Goal: Task Accomplishment & Management: Manage account settings

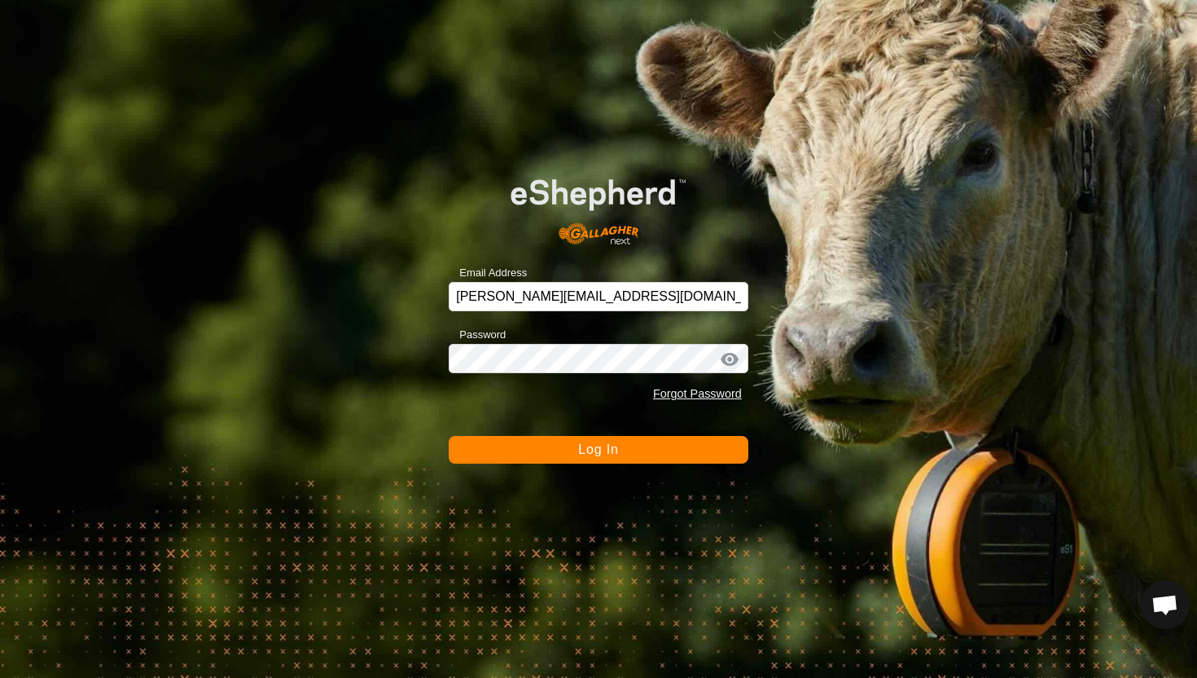
click at [665, 449] on button "Log In" at bounding box center [599, 450] width 300 height 28
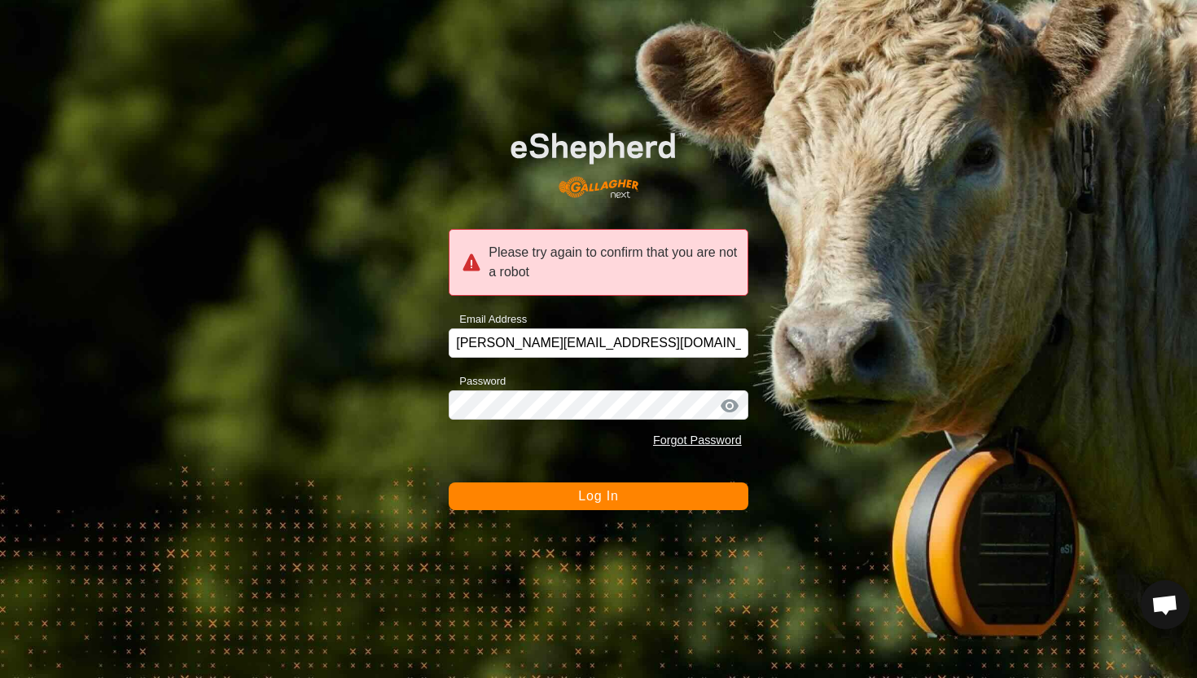
click at [627, 494] on button "Log In" at bounding box center [599, 496] width 300 height 28
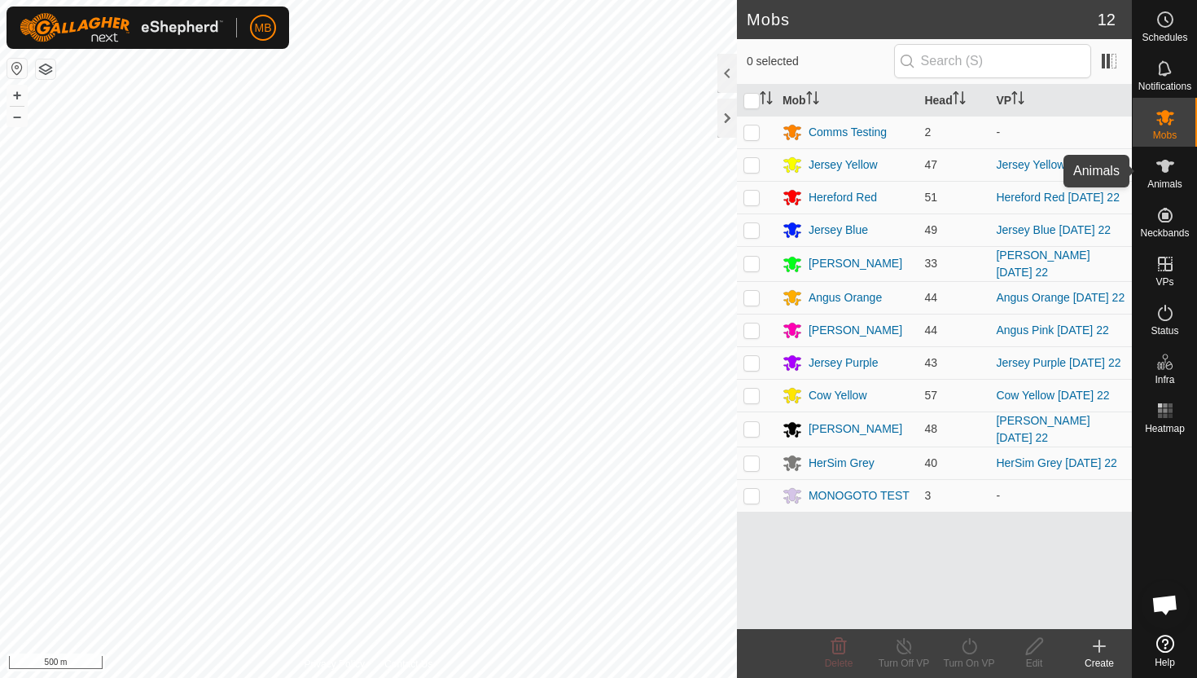
click at [1165, 165] on icon at bounding box center [1165, 166] width 18 height 13
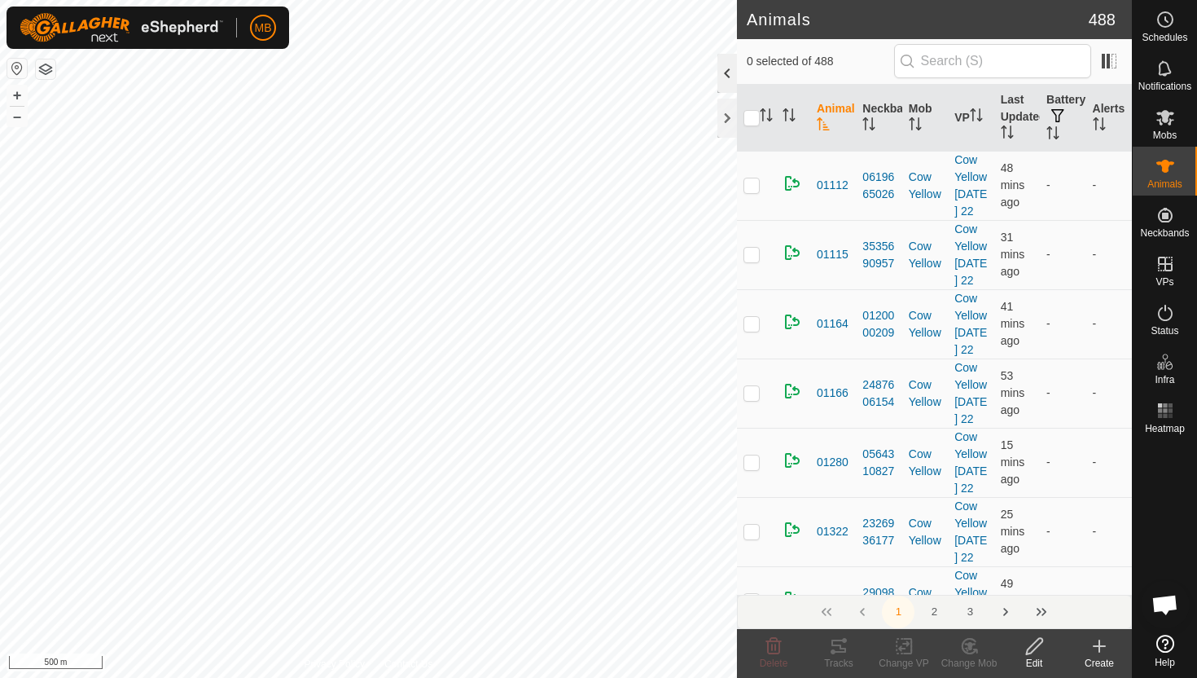
click at [726, 72] on div at bounding box center [727, 73] width 20 height 39
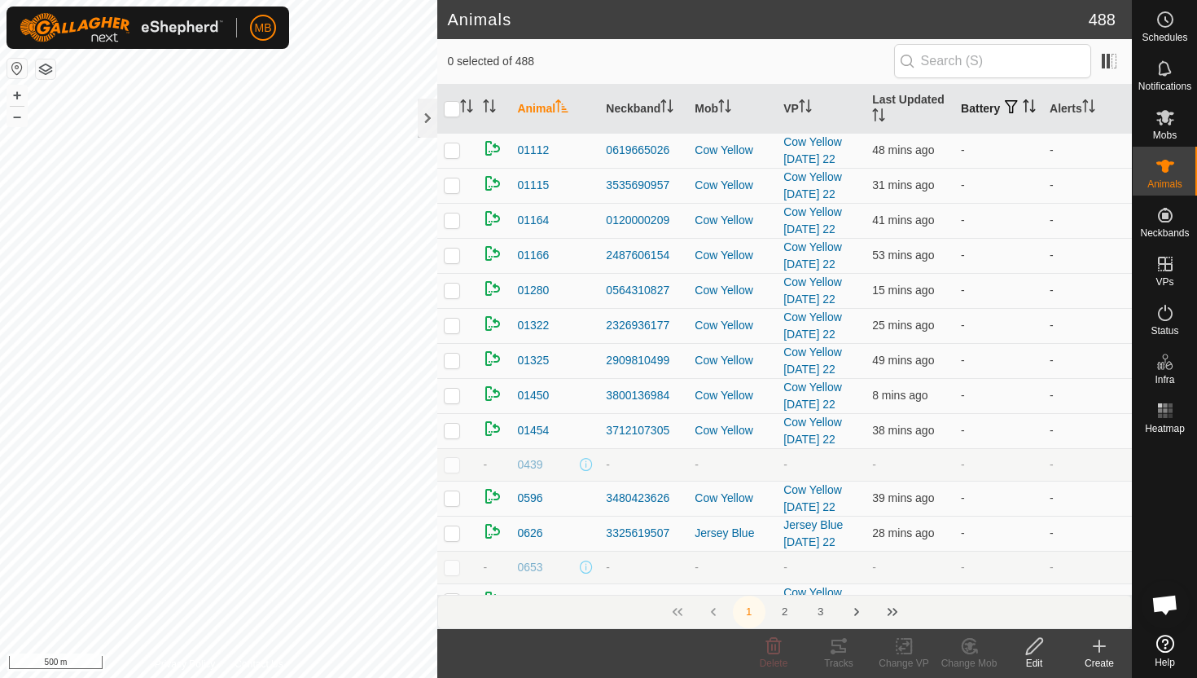
click at [1024, 103] on icon "Activate to sort" at bounding box center [1027, 100] width 6 height 3
click at [1023, 111] on icon "Activate to sort" at bounding box center [1029, 105] width 13 height 13
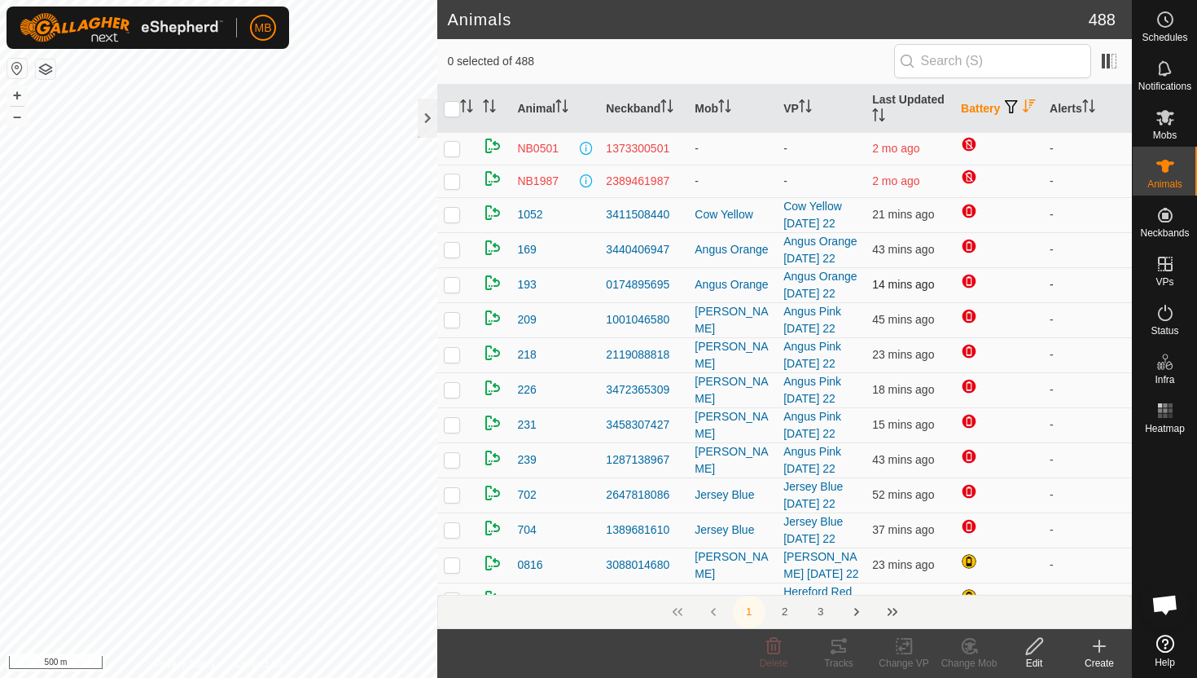
scroll to position [35, 0]
click at [15, 93] on button "+" at bounding box center [17, 96] width 20 height 20
click at [13, 93] on button "+" at bounding box center [17, 96] width 20 height 20
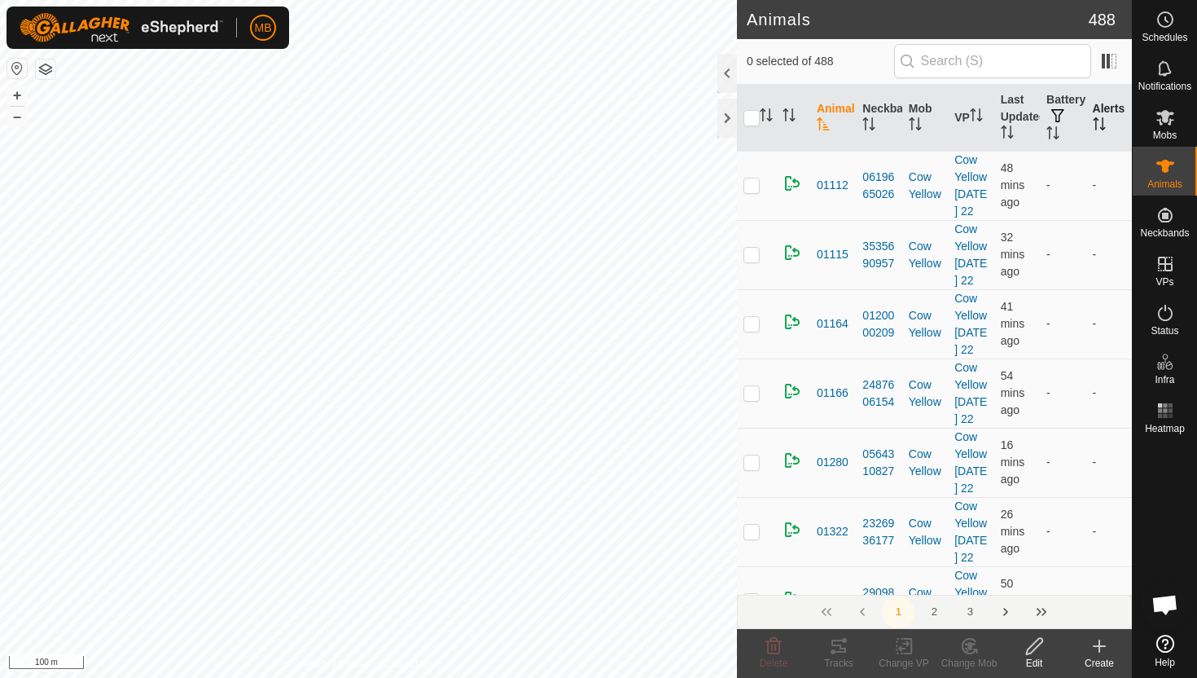
click at [1103, 121] on icon "Activate to sort" at bounding box center [1099, 123] width 13 height 13
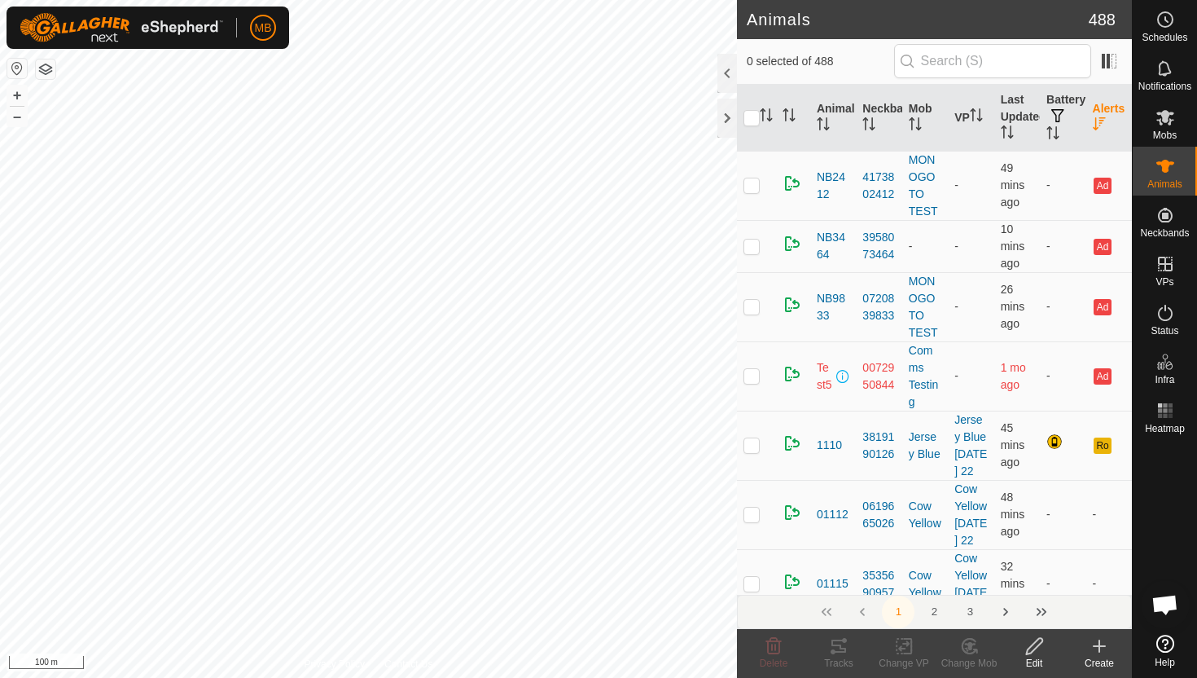
click at [1099, 118] on icon "Activate to sort" at bounding box center [1099, 123] width 13 height 13
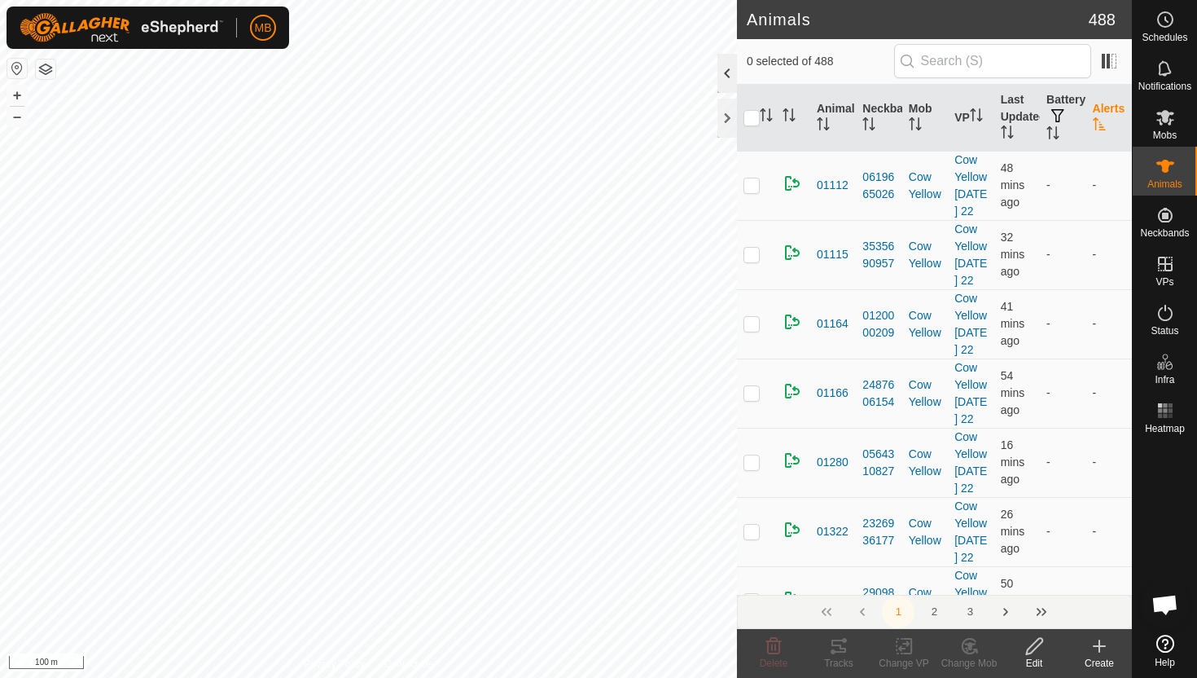
click at [723, 71] on div at bounding box center [727, 73] width 20 height 39
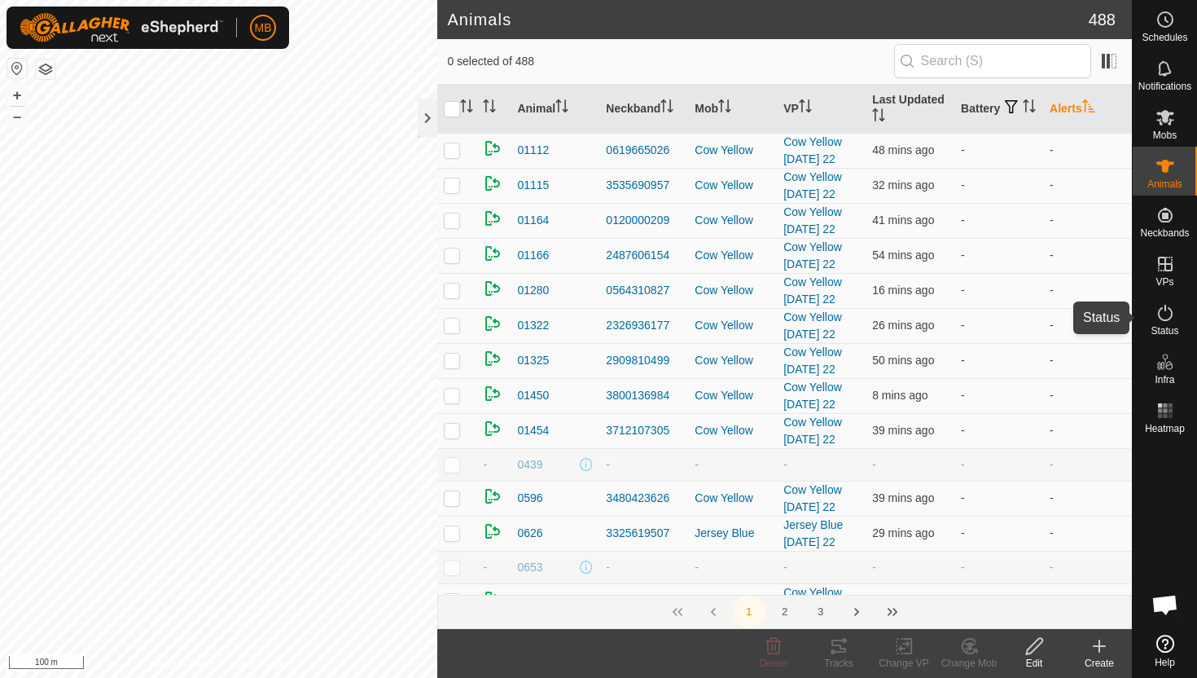
click at [1171, 314] on icon at bounding box center [1165, 313] width 15 height 16
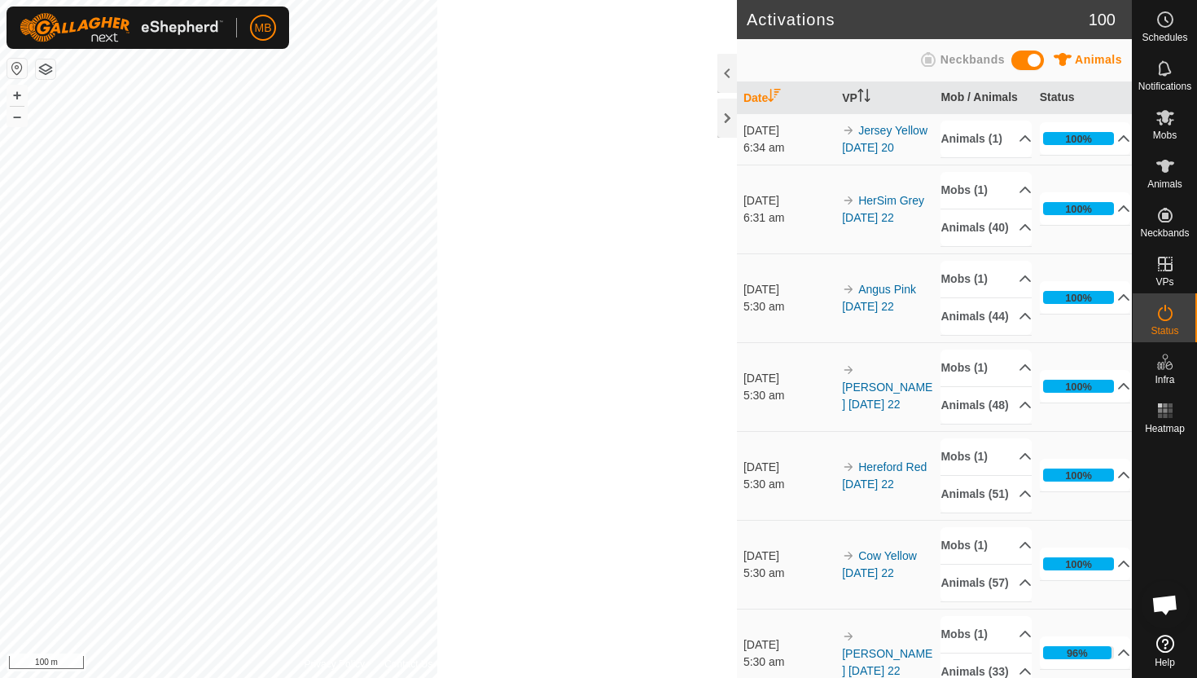
click at [1162, 313] on icon at bounding box center [1166, 313] width 20 height 20
